Goal: Find specific page/section: Find specific page/section

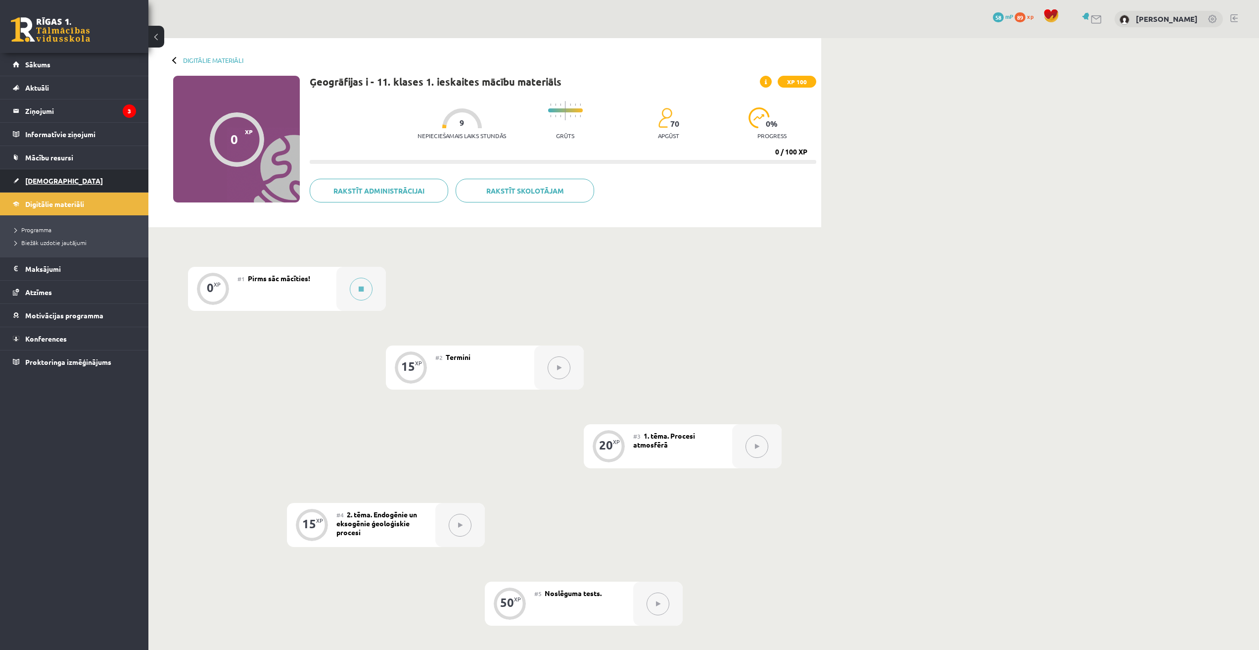
click at [43, 173] on link "[DEMOGRAPHIC_DATA]" at bounding box center [74, 180] width 123 height 23
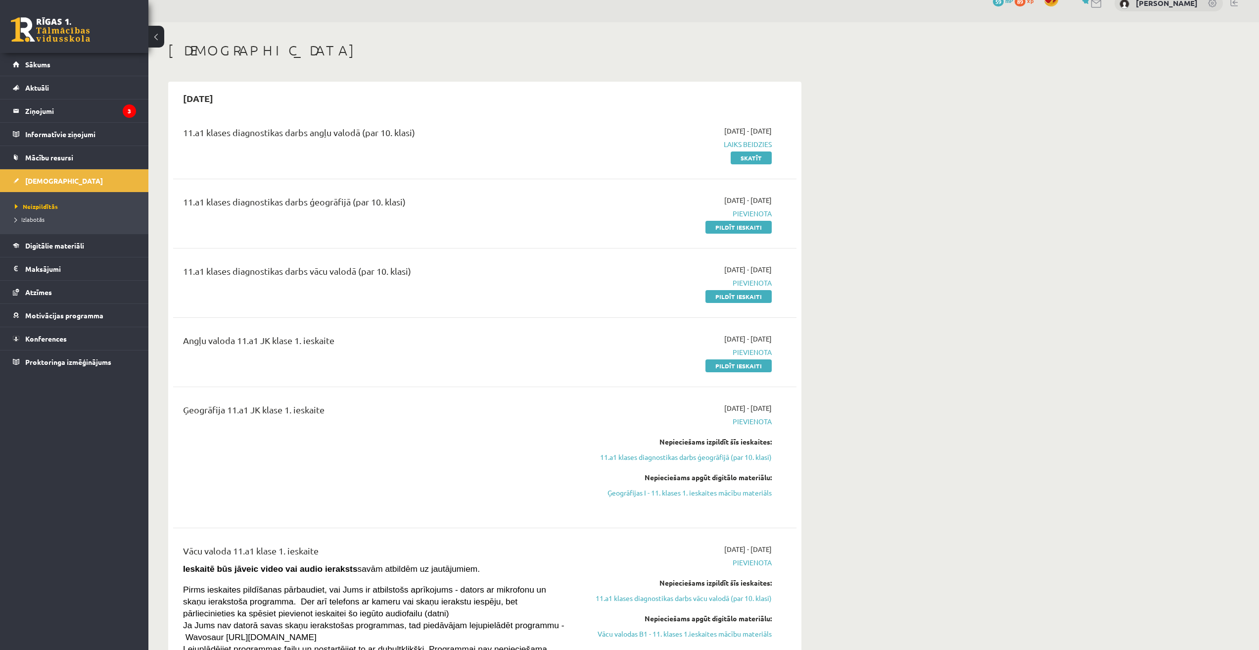
scroll to position [49, 0]
